Goal: Entertainment & Leisure: Consume media (video, audio)

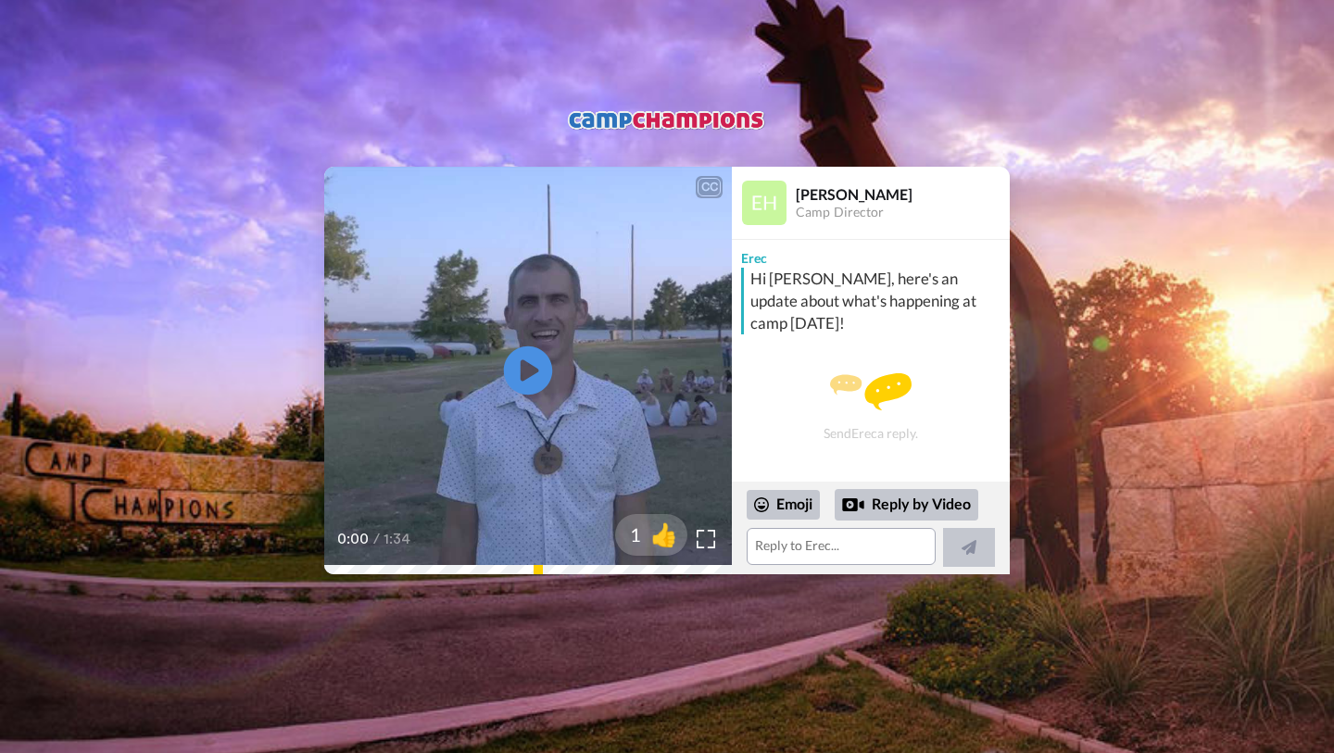
click at [527, 370] on icon "Play/Pause" at bounding box center [528, 370] width 49 height 88
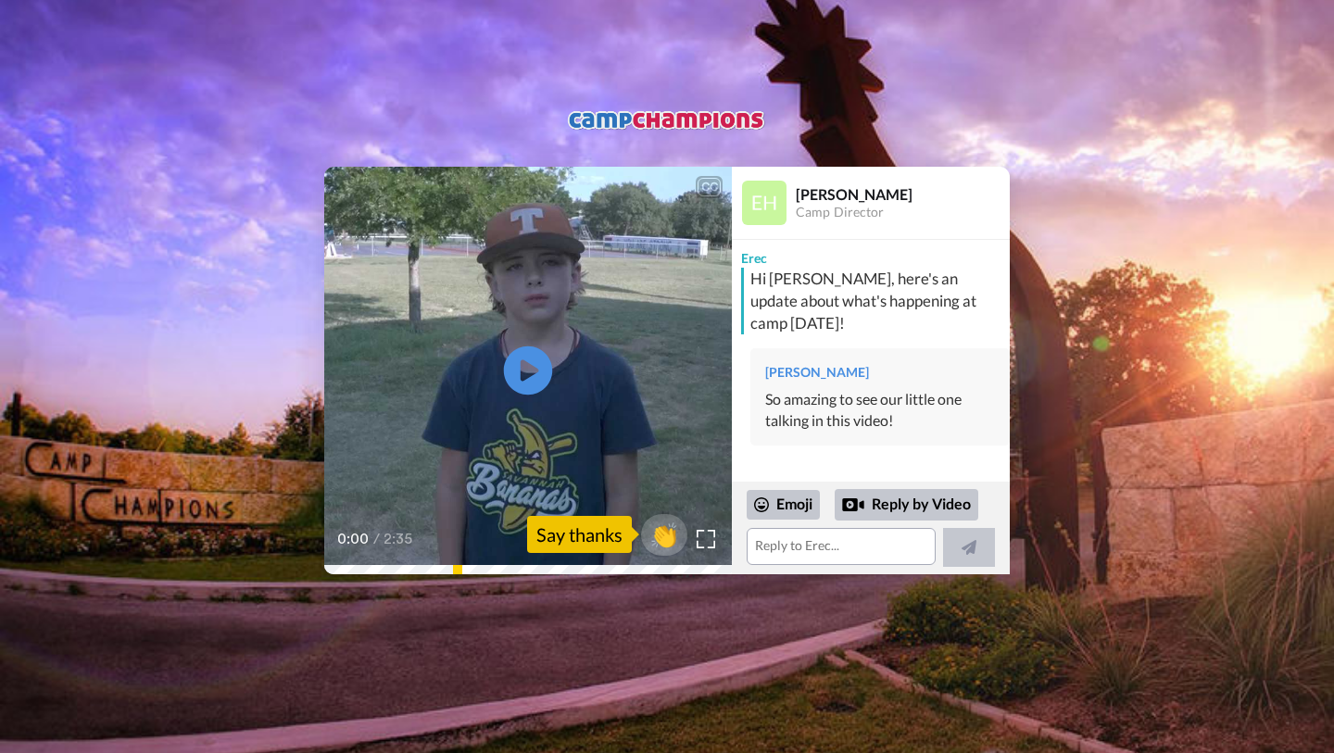
click at [537, 366] on icon at bounding box center [528, 369] width 49 height 49
click at [601, 285] on video at bounding box center [528, 371] width 408 height 408
click at [476, 417] on video at bounding box center [528, 371] width 408 height 408
click at [320, 77] on div "CC Play/Pause just be yourself and not be stressed and nothing's that serious. …" at bounding box center [667, 324] width 1334 height 498
